Goal: Transaction & Acquisition: Purchase product/service

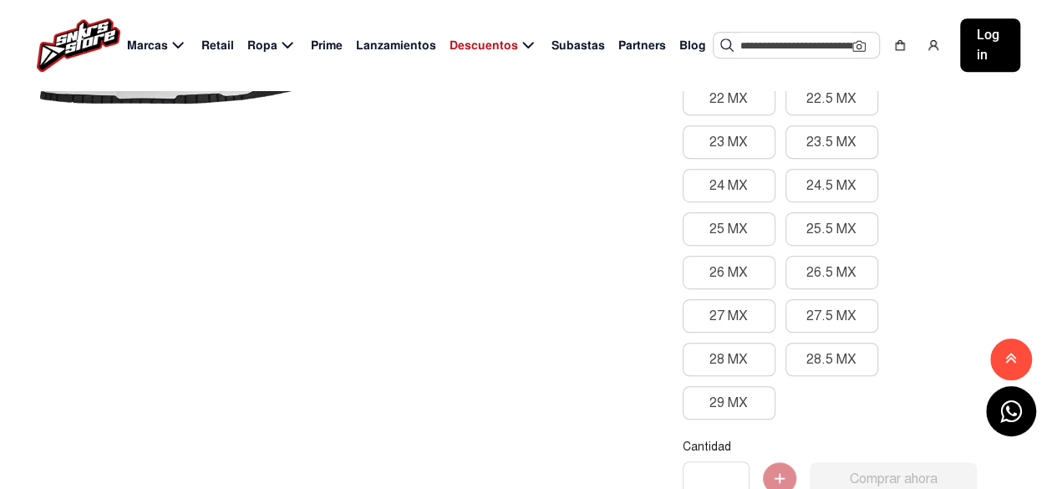
scroll to position [334, 0]
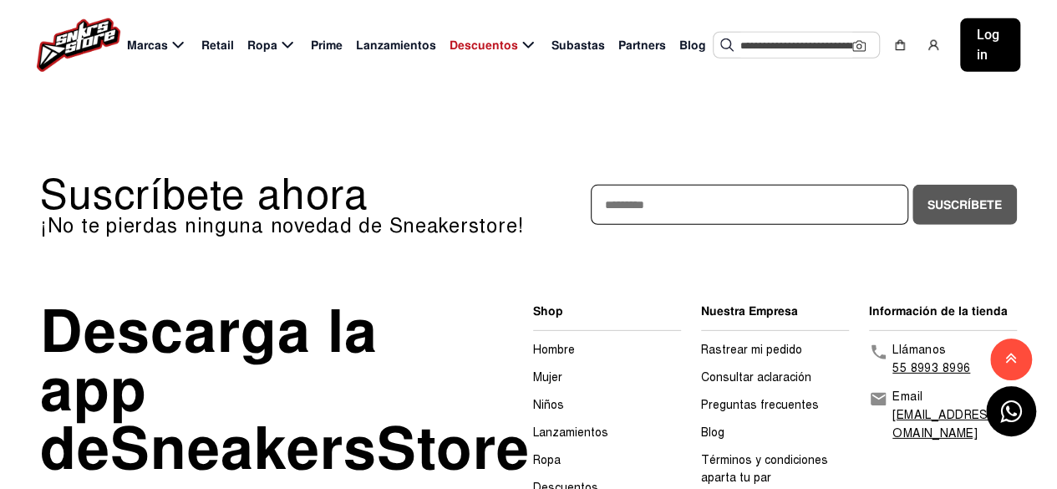
scroll to position [2275, 0]
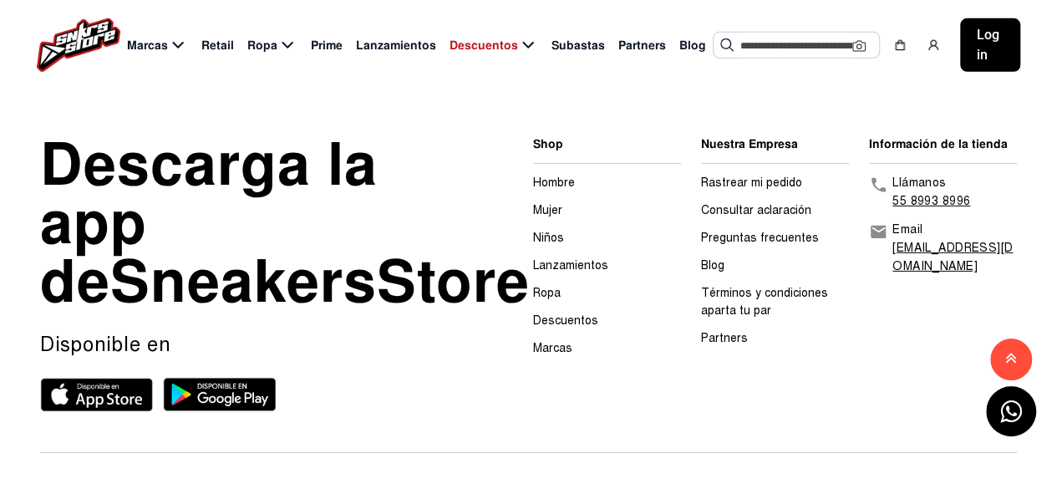
scroll to position [2609, 0]
